Goal: Go to known website

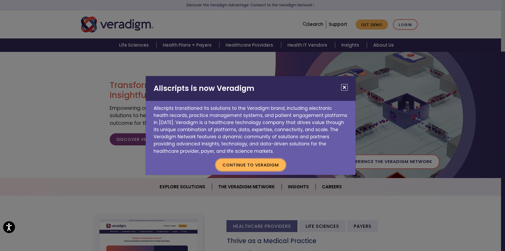
click at [248, 166] on button "Continue to Veradigm" at bounding box center [251, 165] width 70 height 12
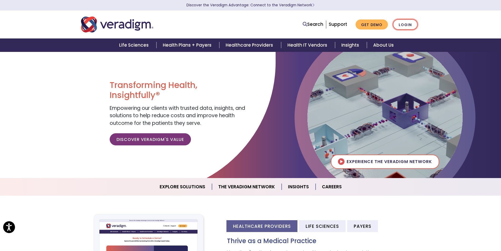
click at [409, 22] on link "Login" at bounding box center [405, 24] width 25 height 11
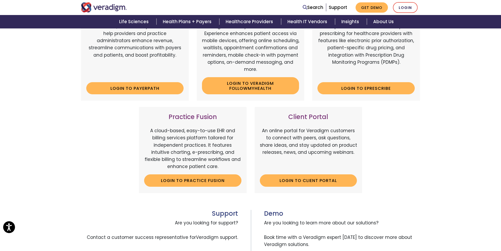
scroll to position [204, 0]
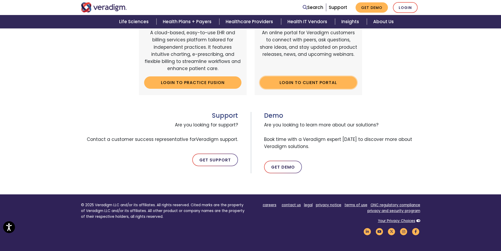
click at [302, 79] on link "Login to Client Portal" at bounding box center [308, 82] width 97 height 12
